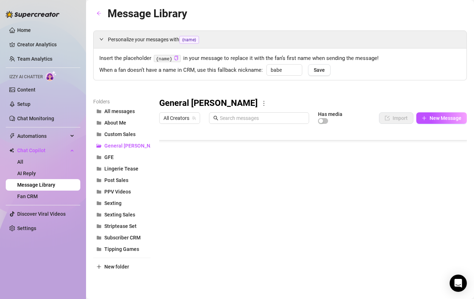
scroll to position [358, 0]
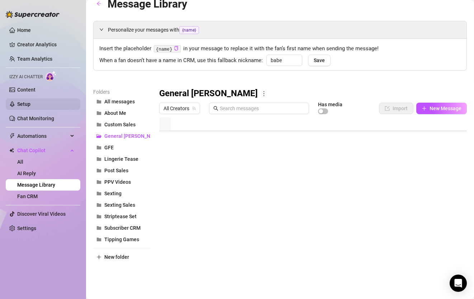
click at [30, 104] on link "Setup" at bounding box center [23, 104] width 13 height 6
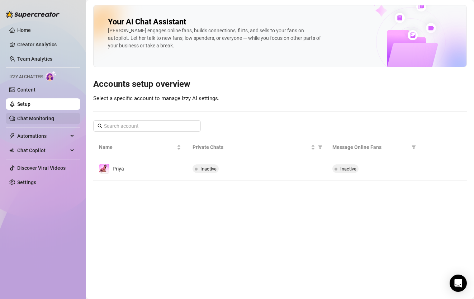
click at [42, 115] on link "Chat Monitoring" at bounding box center [35, 118] width 37 height 6
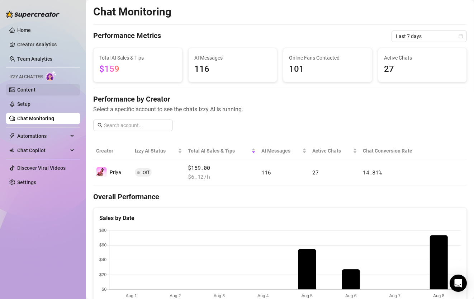
click at [35, 92] on link "Content" at bounding box center [26, 90] width 18 height 6
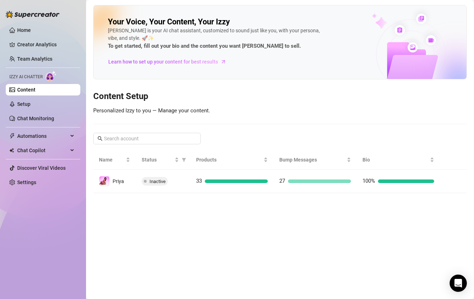
click at [49, 98] on ul "Home Creator Analytics Team Analytics Izzy AI Chatter Content Setup Chat Monito…" at bounding box center [43, 106] width 75 height 169
click at [30, 101] on link "Setup" at bounding box center [23, 104] width 13 height 6
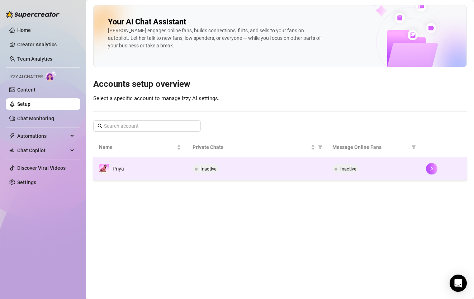
click at [274, 179] on td "Inactive" at bounding box center [257, 168] width 140 height 23
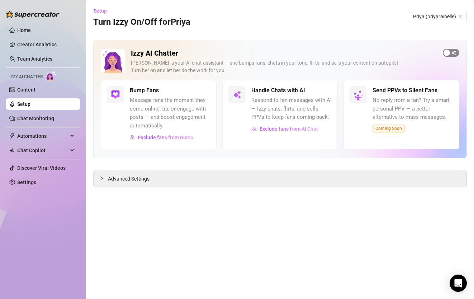
click at [455, 50] on span "button" at bounding box center [451, 53] width 16 height 8
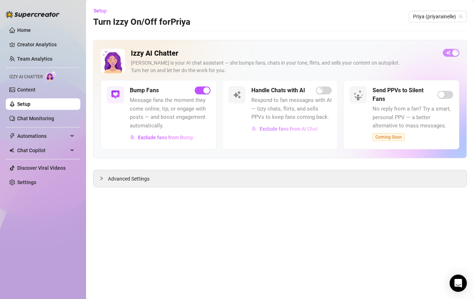
click at [294, 128] on span "Exclude fans from AI Chat" at bounding box center [289, 129] width 58 height 6
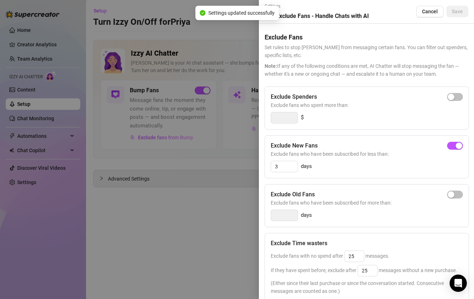
scroll to position [90, 0]
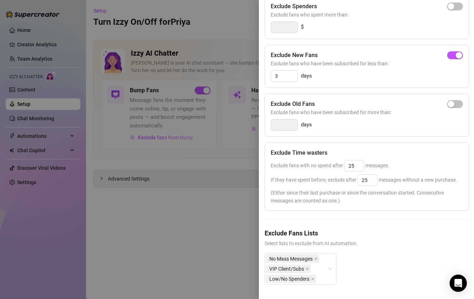
click at [373, 257] on div "No Mass Messages VIP Client/Subs Low/No Spenders" at bounding box center [367, 274] width 204 height 43
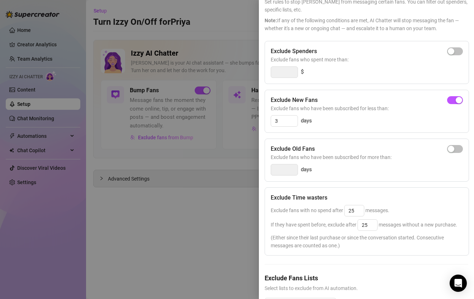
scroll to position [0, 0]
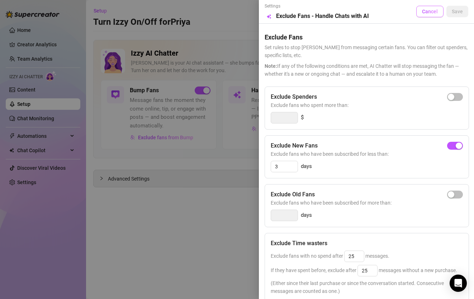
click at [432, 11] on span "Cancel" at bounding box center [430, 12] width 16 height 6
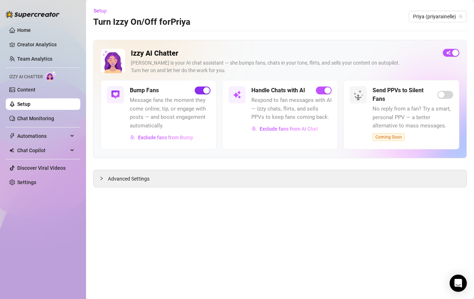
click at [209, 90] on div "button" at bounding box center [206, 90] width 6 height 6
click at [40, 151] on span "Chat Copilot" at bounding box center [42, 149] width 51 height 11
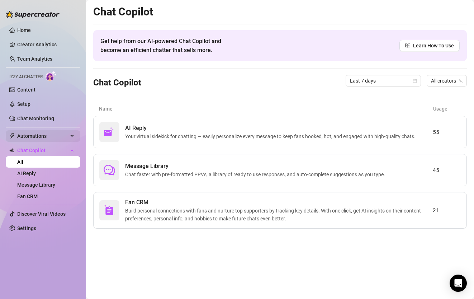
click at [48, 132] on span "Automations" at bounding box center [42, 135] width 51 height 11
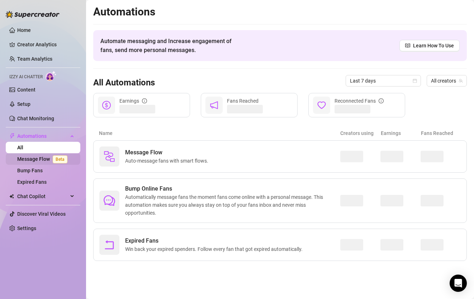
click at [44, 158] on link "Message Flow Beta" at bounding box center [43, 159] width 53 height 6
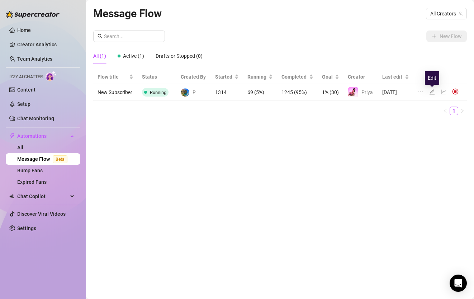
click at [431, 92] on icon "edit" at bounding box center [432, 92] width 6 height 6
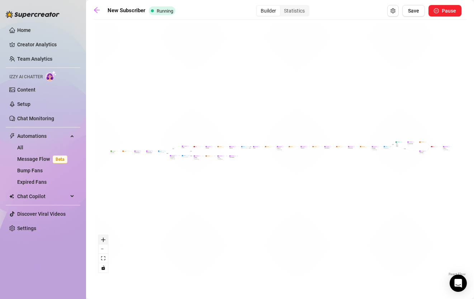
click at [104, 240] on icon "zoom in" at bounding box center [103, 239] width 4 height 4
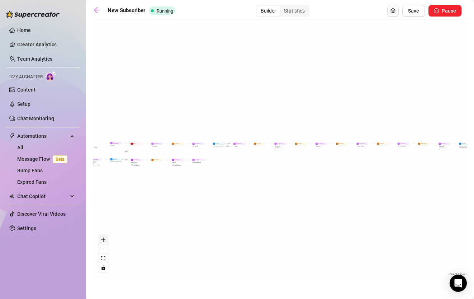
click at [104, 240] on icon "zoom in" at bounding box center [103, 239] width 4 height 4
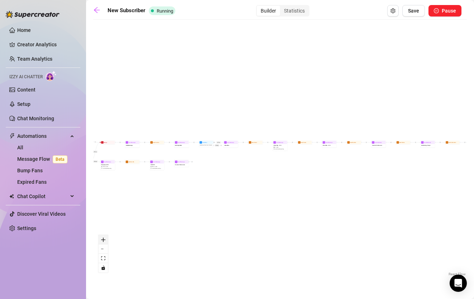
click at [104, 240] on icon "zoom in" at bounding box center [103, 239] width 4 height 4
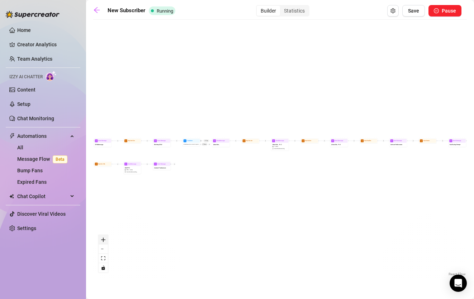
click at [104, 240] on icon "zoom in" at bounding box center [103, 239] width 4 height 4
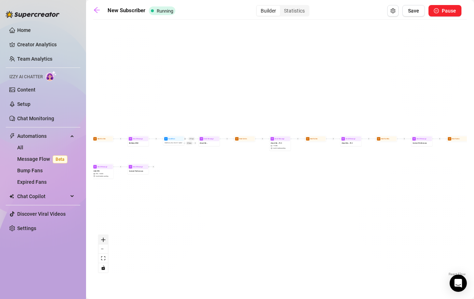
click at [104, 240] on icon "zoom in" at bounding box center [103, 239] width 4 height 4
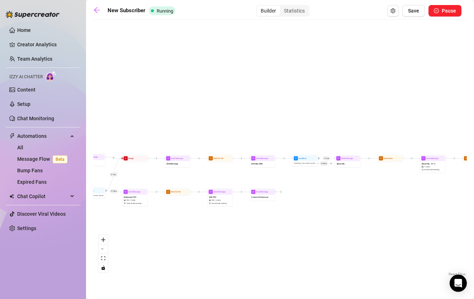
drag, startPoint x: 160, startPoint y: 186, endPoint x: 313, endPoint y: 208, distance: 154.3
click at [313, 208] on div "If True If False If True If True If False If True If False Send Message Content…" at bounding box center [280, 150] width 374 height 254
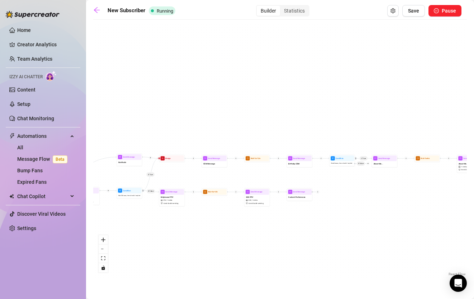
drag, startPoint x: 264, startPoint y: 229, endPoint x: 326, endPoint y: 229, distance: 62.4
click at [326, 229] on div "If True If False If True If True If False If True If False Send Message Content…" at bounding box center [280, 150] width 374 height 254
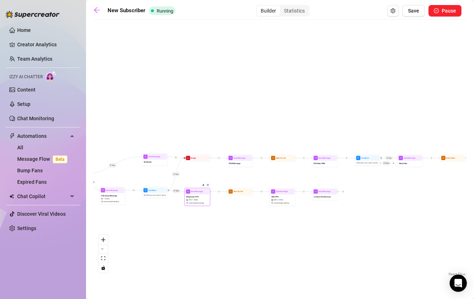
click at [192, 195] on div "Striptease PPV $ 18 , 1 media Avoid double sending" at bounding box center [197, 199] width 24 height 11
click at [195, 200] on span "1 media" at bounding box center [195, 200] width 6 height 3
click at [201, 199] on div "Striptease PPV $ 18 , 1 media Avoid double sending" at bounding box center [197, 199] width 24 height 11
type textarea "even if you don't want to chat..... I want to show you a little something so yo…"
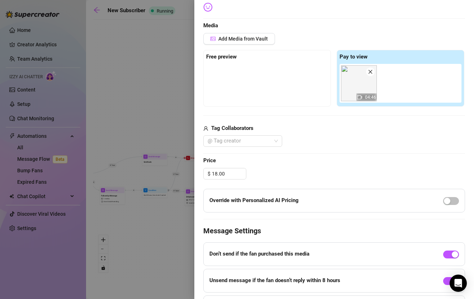
scroll to position [172, 0]
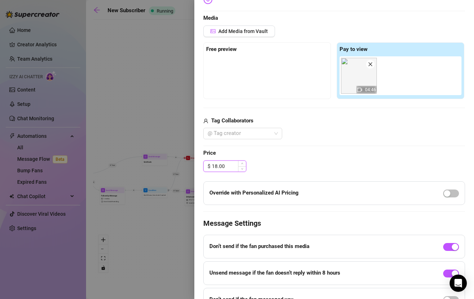
click at [217, 167] on input "18.00" at bounding box center [229, 166] width 34 height 11
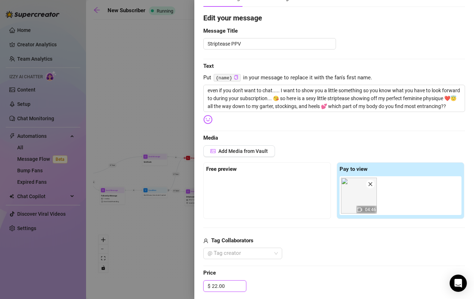
scroll to position [0, 0]
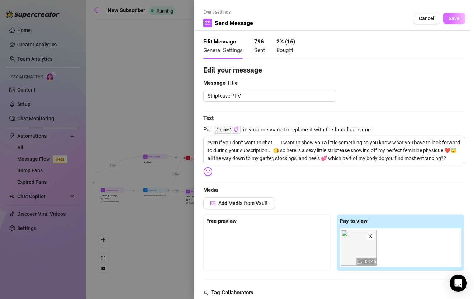
type input "22.00"
click at [461, 18] on button "Save" at bounding box center [454, 18] width 22 height 11
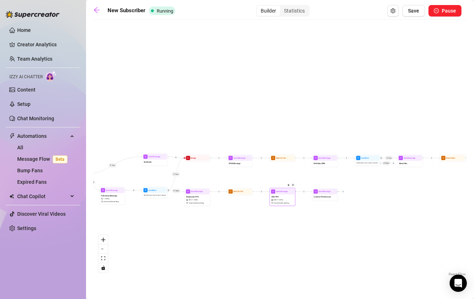
click at [285, 201] on div "XXX PPV $ 30 , 1 media Avoid double sending" at bounding box center [282, 199] width 24 height 11
type textarea "alone in this room and playing with my pussy while thinking of you 😈 do you lik…"
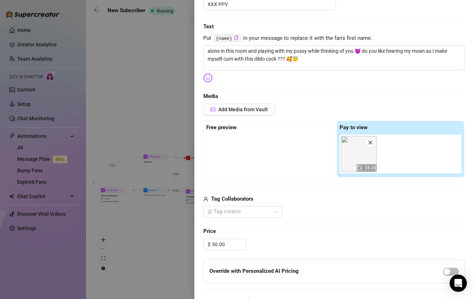
scroll to position [148, 0]
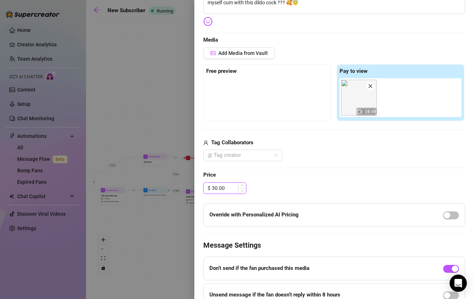
click at [216, 189] on input "30.00" at bounding box center [229, 187] width 34 height 11
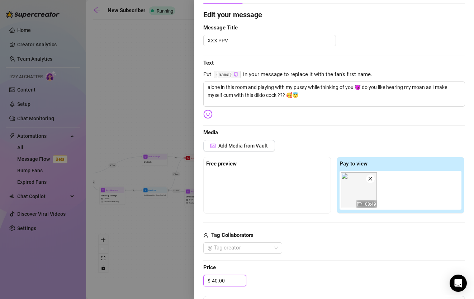
scroll to position [0, 0]
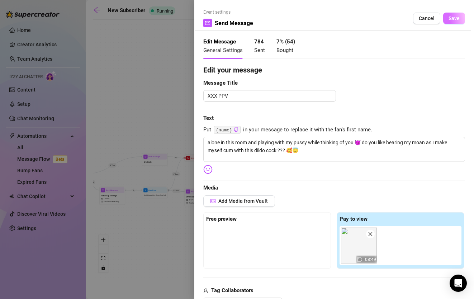
type input "40.00"
click at [459, 20] on span "Save" at bounding box center [453, 18] width 11 height 6
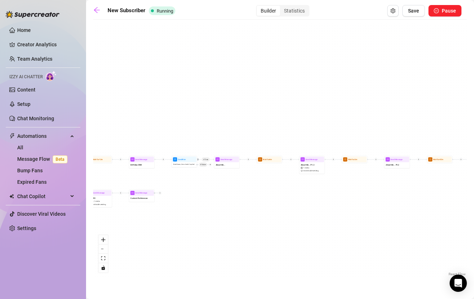
drag, startPoint x: 381, startPoint y: 204, endPoint x: 197, endPoint y: 205, distance: 183.9
click at [197, 205] on div "If True If False If True If True If False If True If False Send Message Content…" at bounding box center [280, 150] width 374 height 254
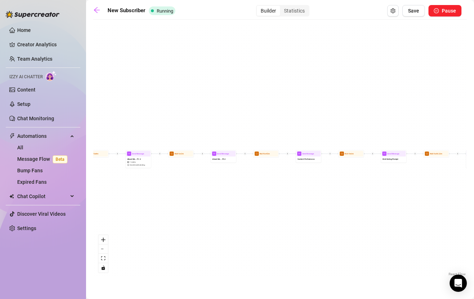
drag, startPoint x: 380, startPoint y: 192, endPoint x: 206, endPoint y: 185, distance: 174.0
click at [206, 185] on div "If True If False If True If True If False If True If False Send Message Content…" at bounding box center [280, 150] width 374 height 254
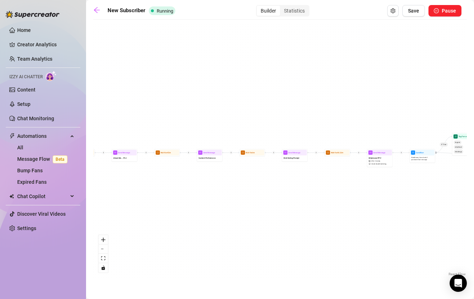
drag, startPoint x: 388, startPoint y: 186, endPoint x: 173, endPoint y: 179, distance: 214.8
click at [173, 179] on div "If True If False If True If True If False If True If False Send Message Content…" at bounding box center [280, 150] width 374 height 254
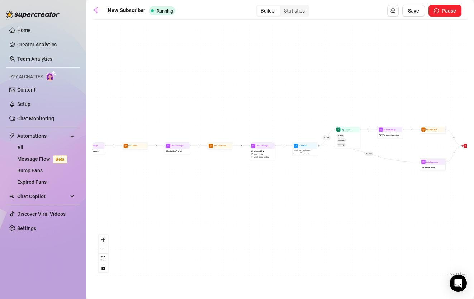
click at [355, 173] on div "If True If False If True If True If False If True If False Send Message Content…" at bounding box center [280, 150] width 374 height 254
click at [259, 152] on div "Striptease PPV $ 18 , 1 media Avoid double sending" at bounding box center [262, 153] width 24 height 11
type textarea "I want to show you a little something so you know what you have to look forward…"
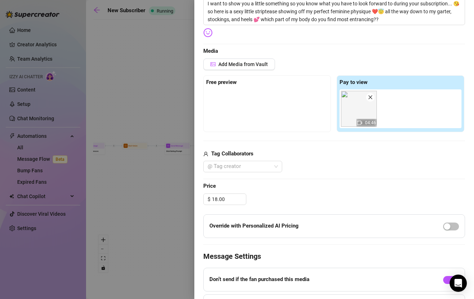
scroll to position [206, 0]
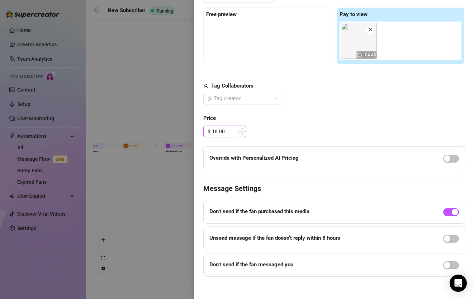
click at [218, 130] on input "18.00" at bounding box center [229, 131] width 34 height 11
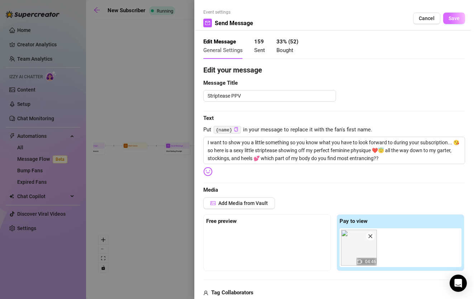
type input "22.00"
click at [459, 17] on span "Save" at bounding box center [453, 18] width 11 height 6
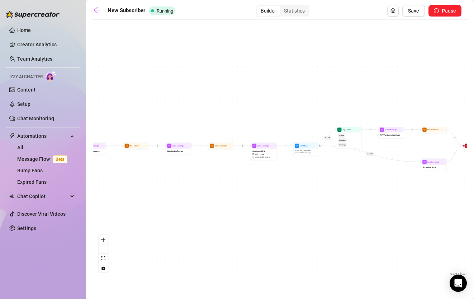
drag, startPoint x: 223, startPoint y: 240, endPoint x: 453, endPoint y: 216, distance: 231.0
click at [453, 216] on div "If True If False If True If True If False If True If False Send Message Content…" at bounding box center [280, 150] width 374 height 254
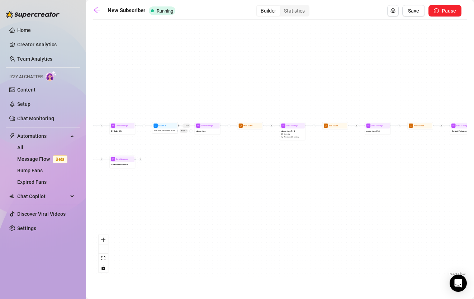
drag, startPoint x: 338, startPoint y: 194, endPoint x: 479, endPoint y: 199, distance: 140.6
click at [474, 199] on html "Home Creator Analytics Team Analytics Izzy AI Chatter Content Setup Chat Monito…" at bounding box center [237, 149] width 474 height 299
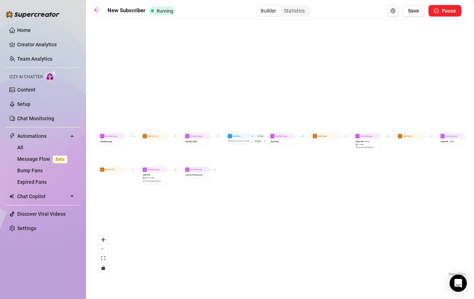
drag, startPoint x: 239, startPoint y: 177, endPoint x: 90, endPoint y: 134, distance: 154.4
click at [90, 135] on main "New Subscriber Running Builder Statistics Save Pause If True If False If True I…" at bounding box center [280, 149] width 388 height 299
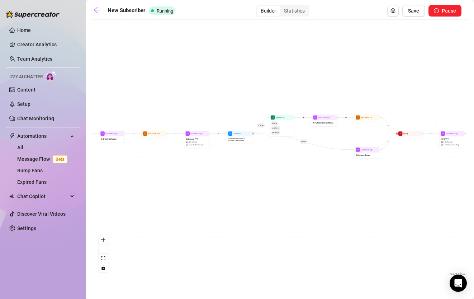
drag, startPoint x: 342, startPoint y: 133, endPoint x: 17, endPoint y: 188, distance: 329.4
click at [18, 188] on div "Home Creator Analytics Team Analytics Izzy AI Chatter Content Setup Chat Monito…" at bounding box center [237, 149] width 474 height 299
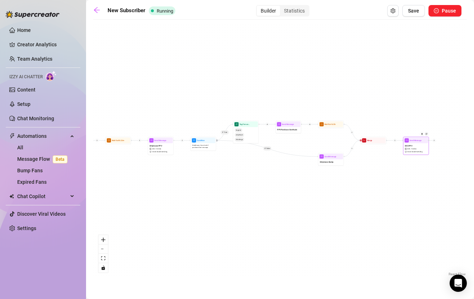
click at [419, 148] on div "XXX PPV $ 30 , 1 media Avoid double sending" at bounding box center [416, 148] width 24 height 11
type textarea "alone in this room and playing with my pussy while thinking of you 😈 do you lik…"
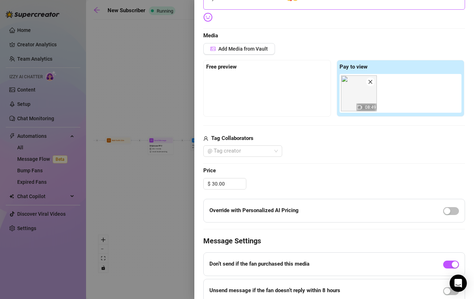
scroll to position [172, 0]
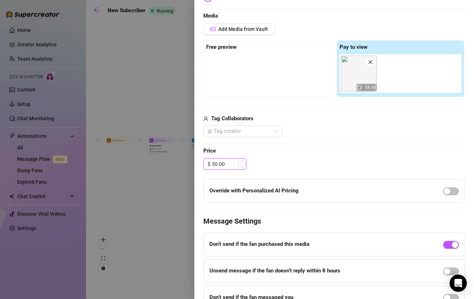
drag, startPoint x: 216, startPoint y: 163, endPoint x: 211, endPoint y: 162, distance: 5.1
click at [211, 162] on div "$ 30.00" at bounding box center [224, 163] width 43 height 11
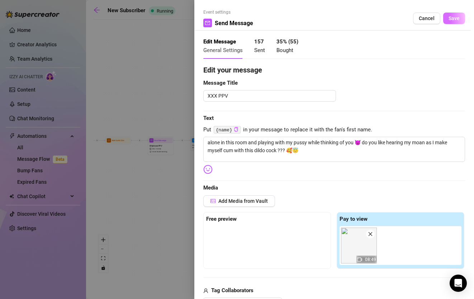
type input "40.00"
click at [450, 20] on span "Save" at bounding box center [453, 18] width 11 height 6
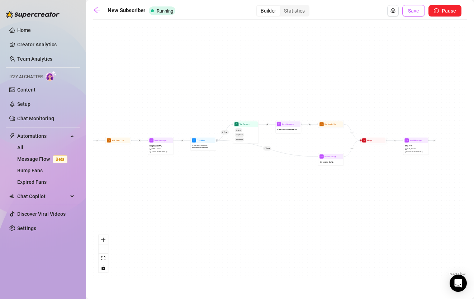
click at [413, 10] on span "Save" at bounding box center [413, 11] width 11 height 6
